Goal: Find specific page/section

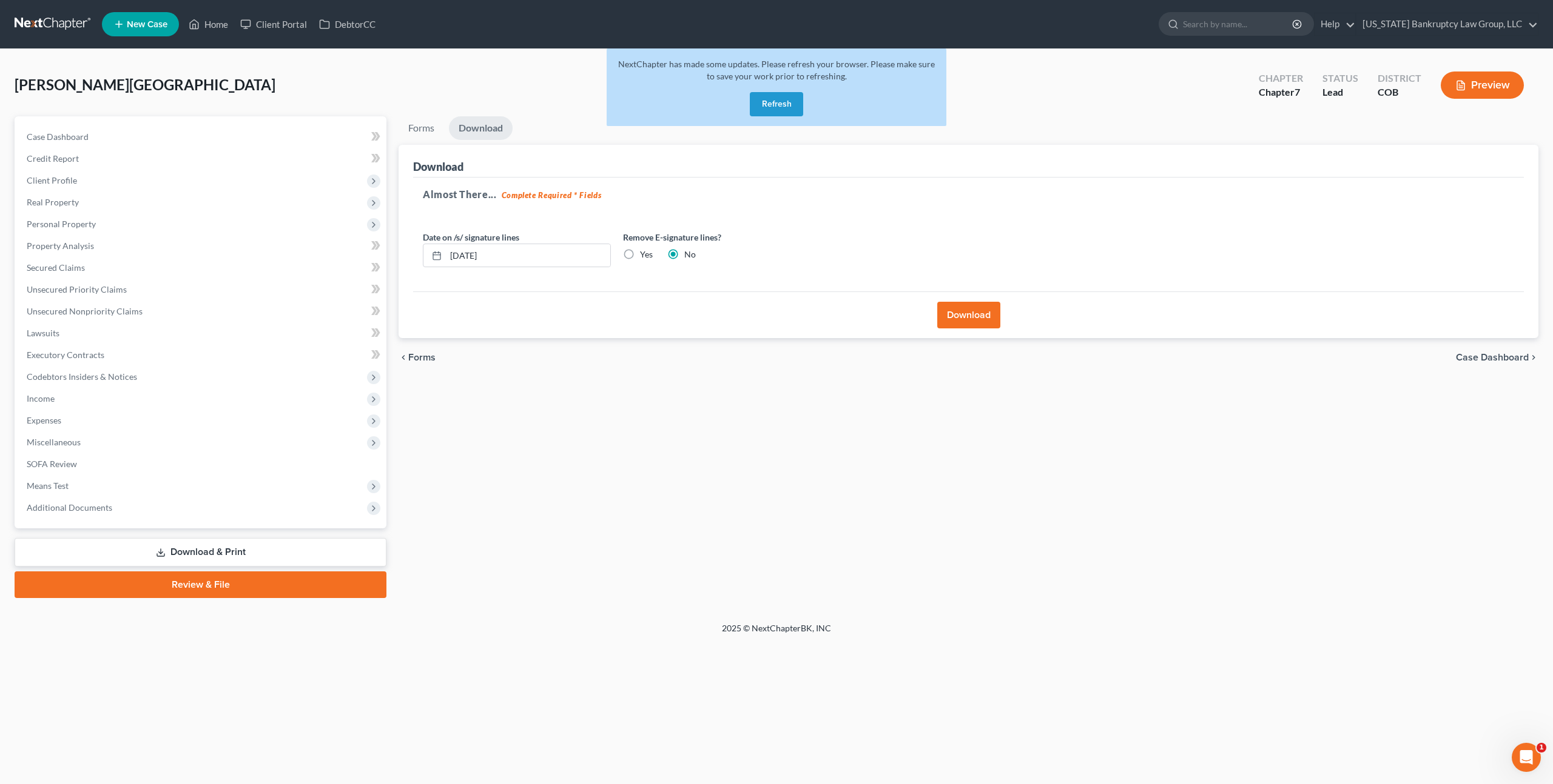
click at [766, 102] on button "Refresh" at bounding box center [776, 104] width 53 height 24
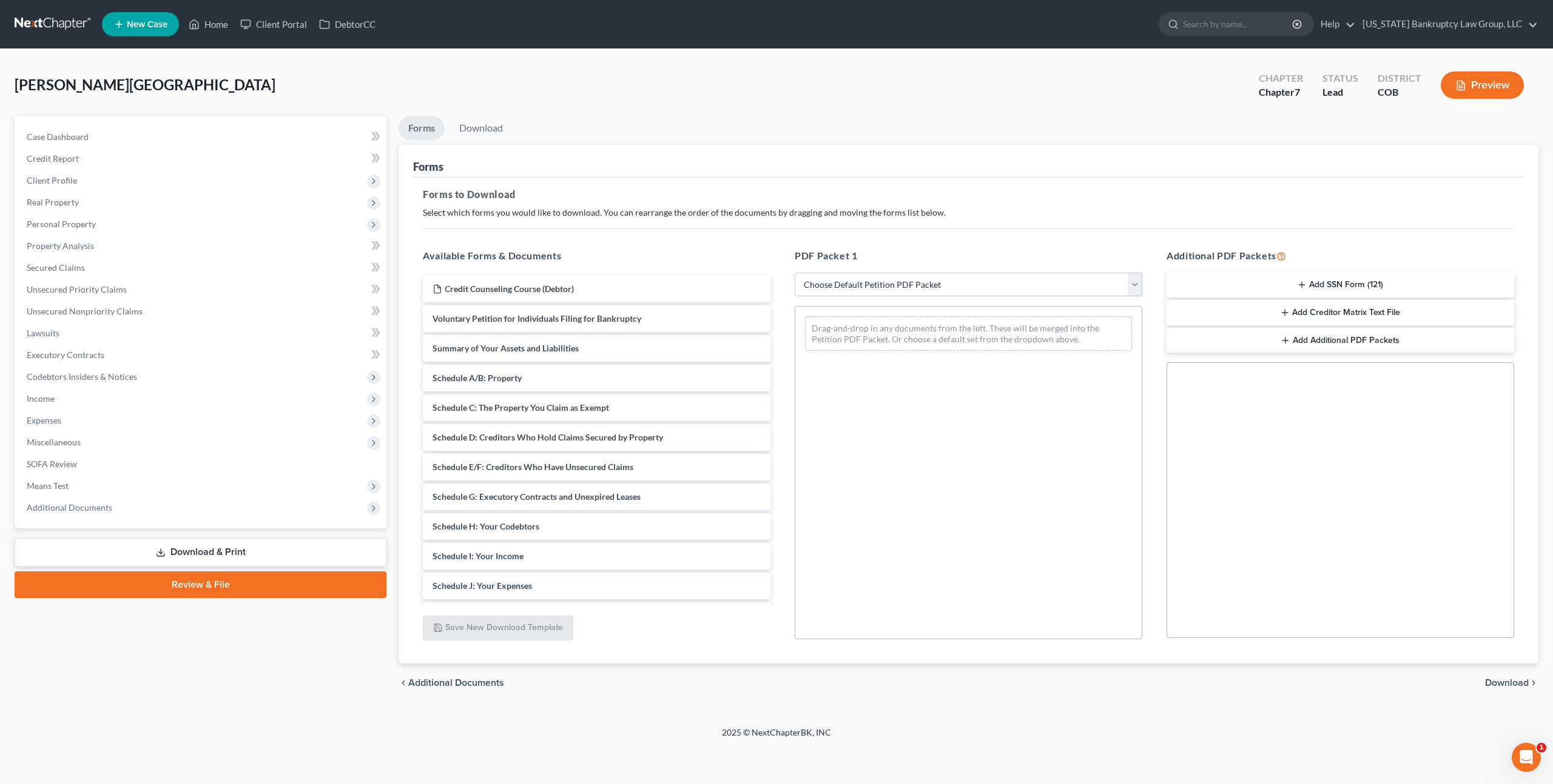
click at [51, 23] on link at bounding box center [53, 23] width 78 height 22
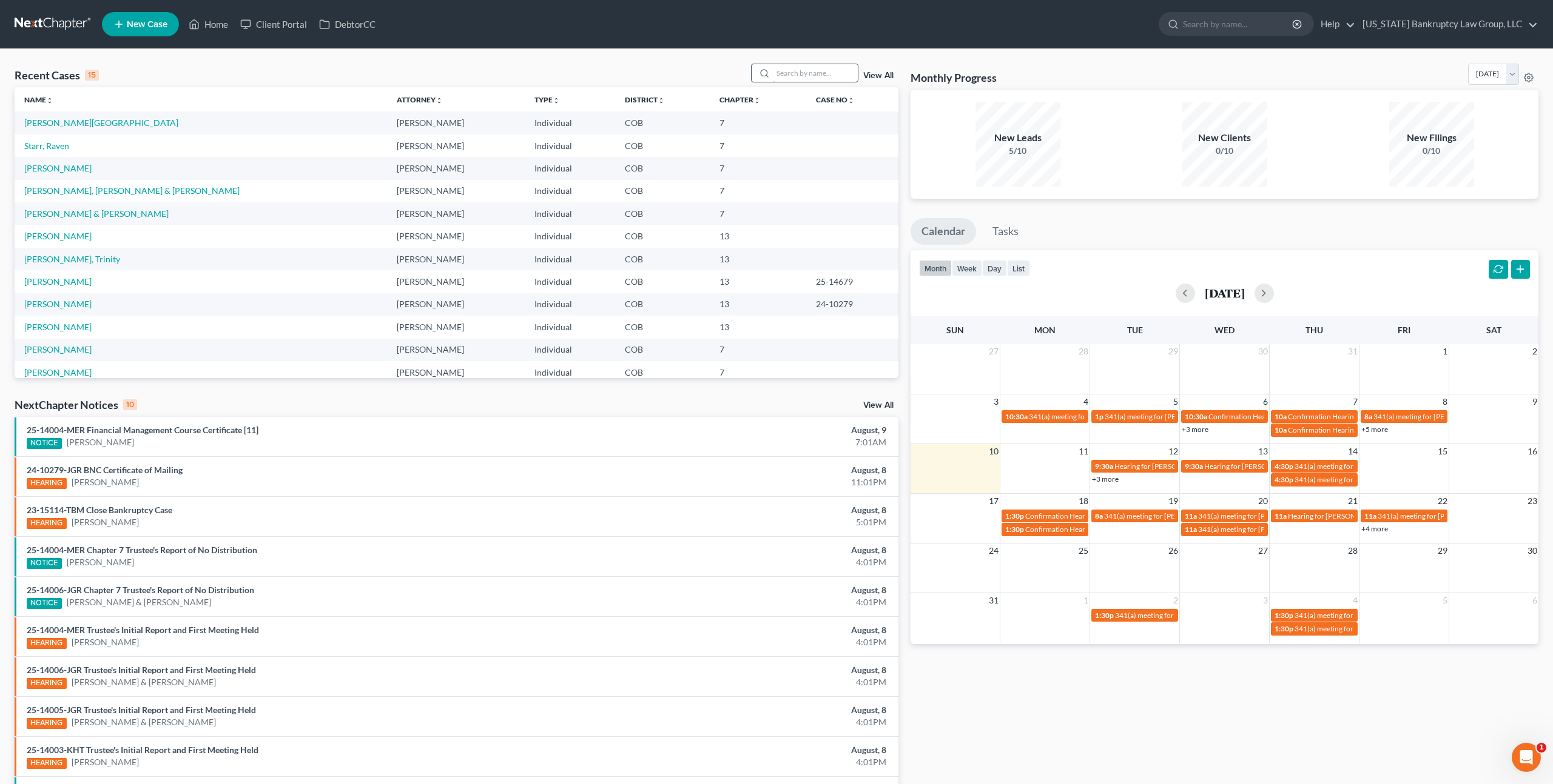
click at [789, 73] on input "search" at bounding box center [814, 73] width 85 height 18
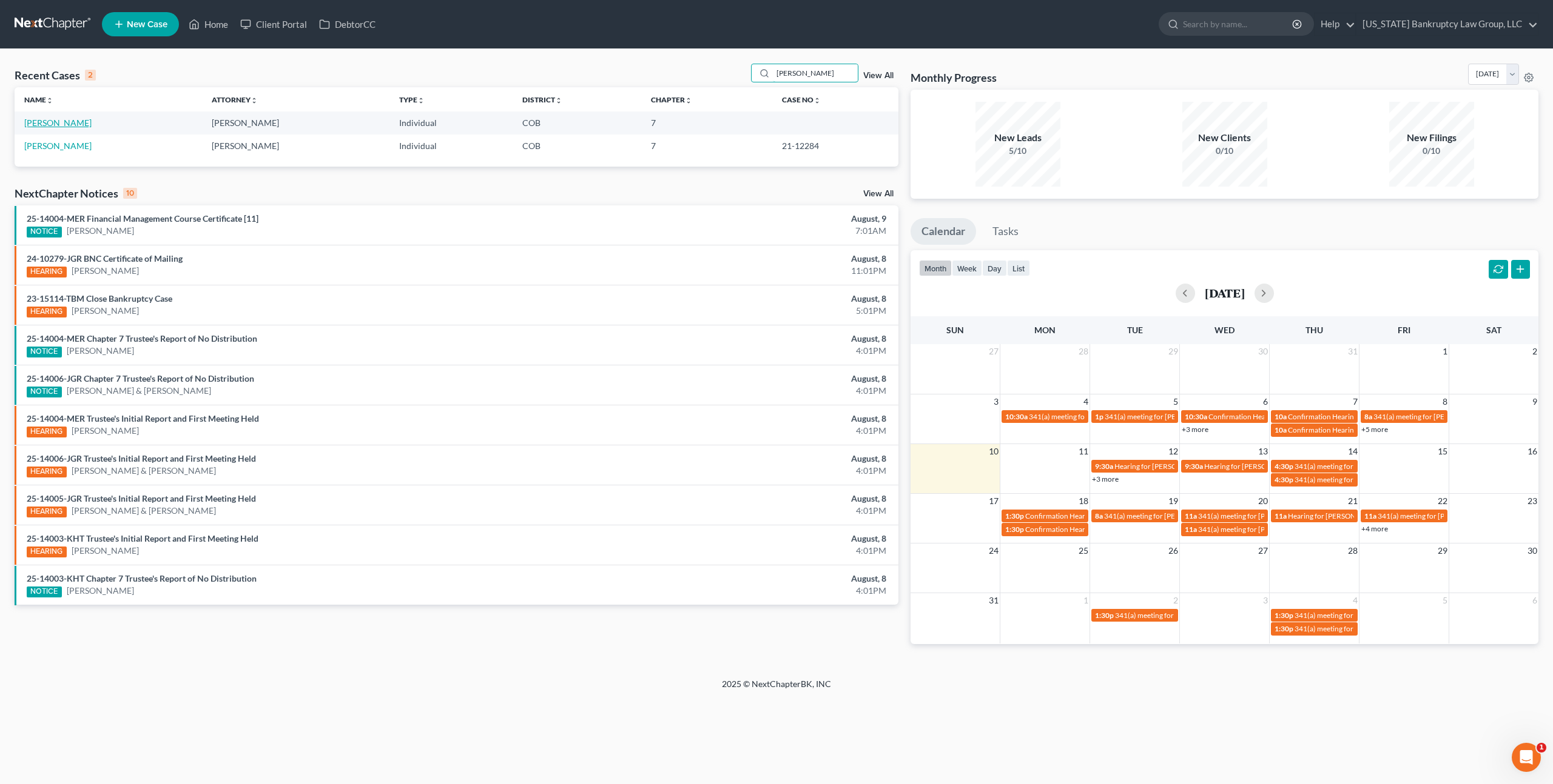
type input "[PERSON_NAME]"
click at [70, 124] on link "[PERSON_NAME]" at bounding box center [58, 123] width 67 height 10
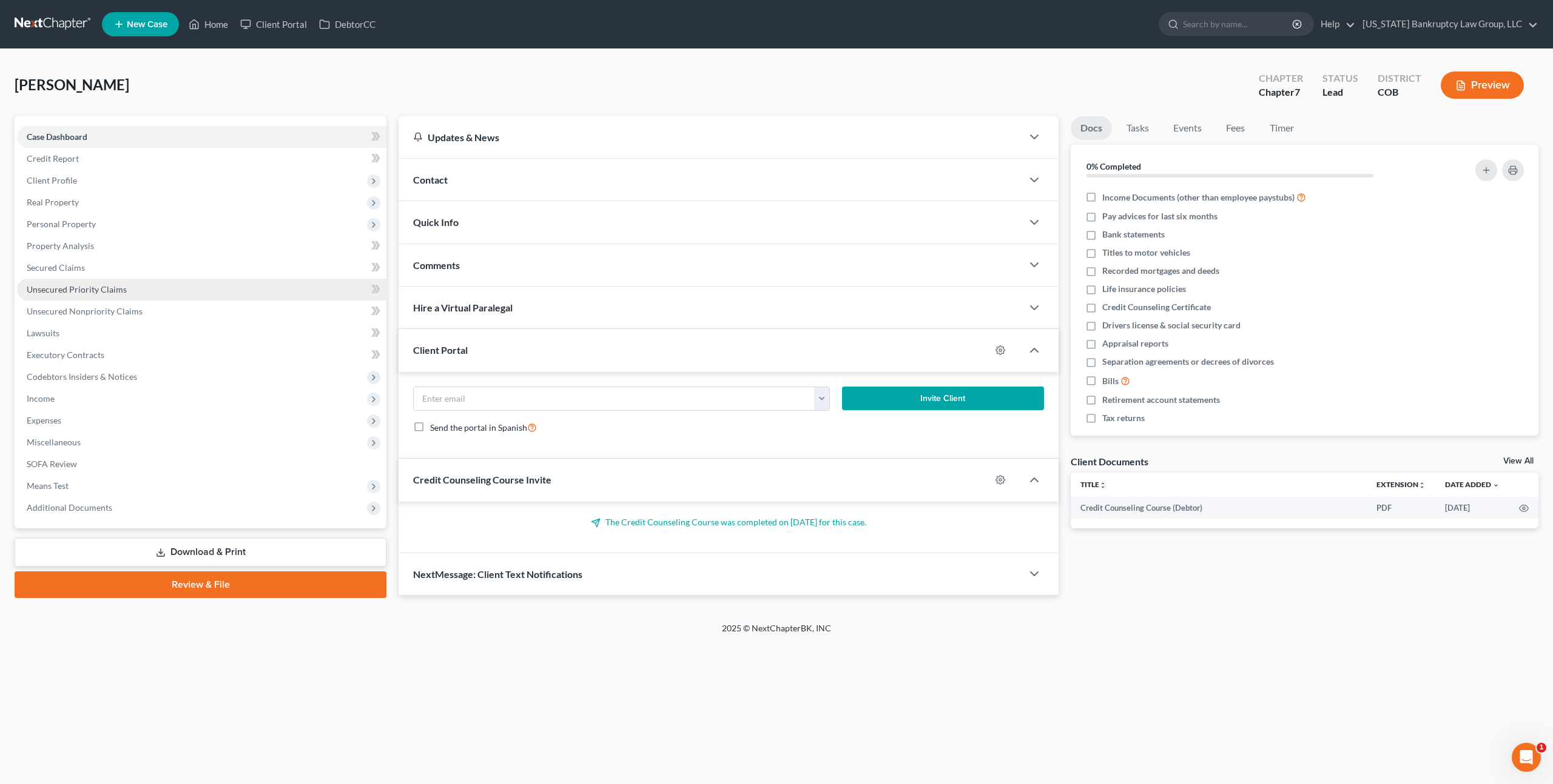
click at [120, 294] on span "Unsecured Priority Claims" at bounding box center [77, 289] width 100 height 10
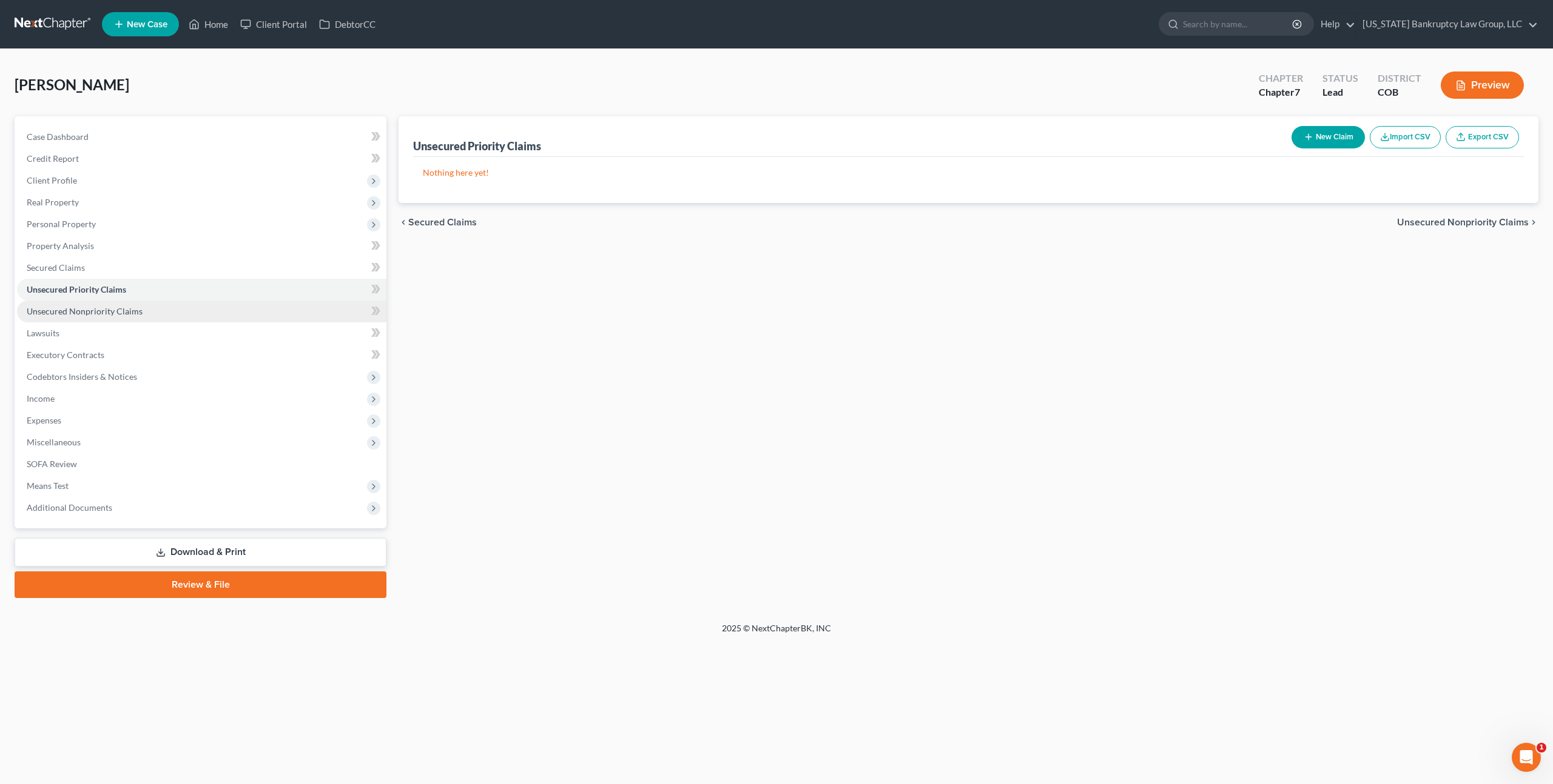
click at [137, 314] on span "Unsecured Nonpriority Claims" at bounding box center [85, 311] width 116 height 10
